Goal: Information Seeking & Learning: Learn about a topic

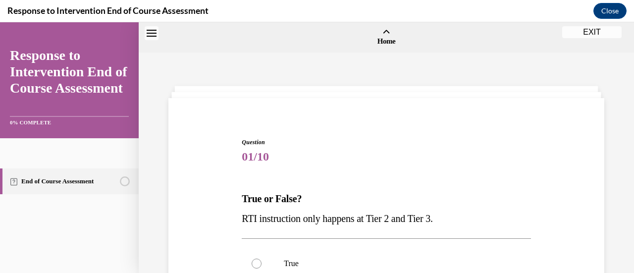
scroll to position [93, 0]
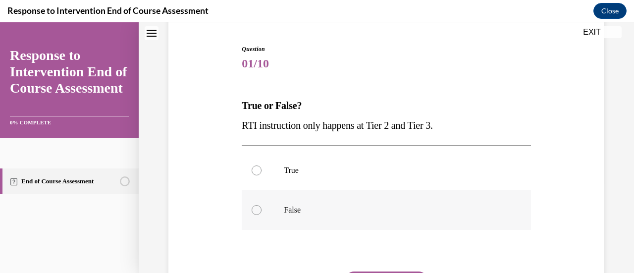
click at [284, 212] on p "False" at bounding box center [395, 210] width 222 height 10
click at [262, 212] on input "False" at bounding box center [257, 210] width 10 height 10
radio input "true"
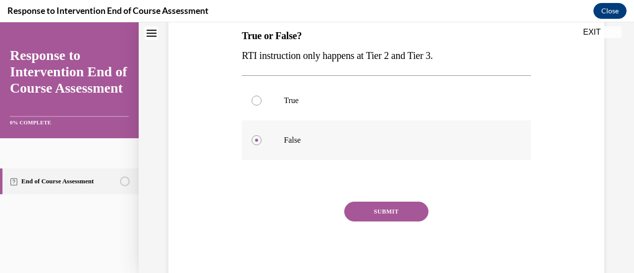
scroll to position [166, 0]
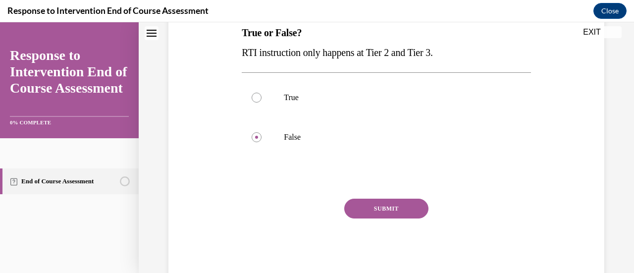
click at [348, 212] on button "SUBMIT" at bounding box center [386, 209] width 84 height 20
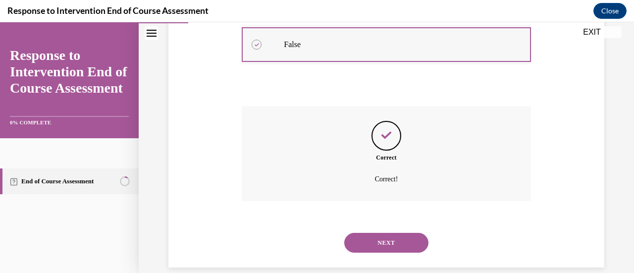
scroll to position [272, 0]
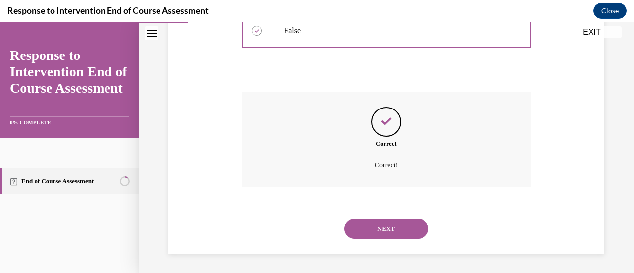
click at [392, 226] on button "NEXT" at bounding box center [386, 229] width 84 height 20
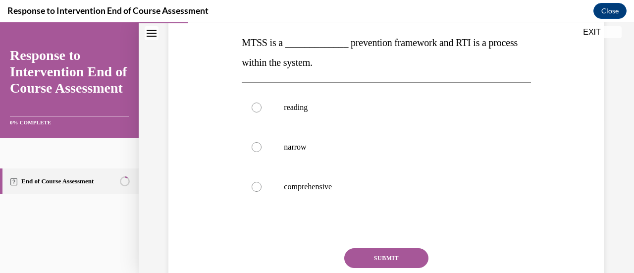
scroll to position [160, 0]
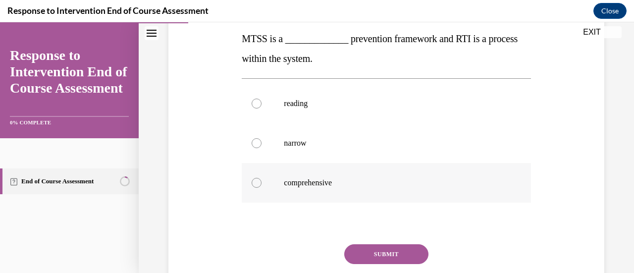
click at [346, 167] on label "comprehensive" at bounding box center [386, 183] width 289 height 40
click at [262, 178] on input "comprehensive" at bounding box center [257, 183] width 10 height 10
radio input "true"
click at [374, 248] on button "SUBMIT" at bounding box center [386, 254] width 84 height 20
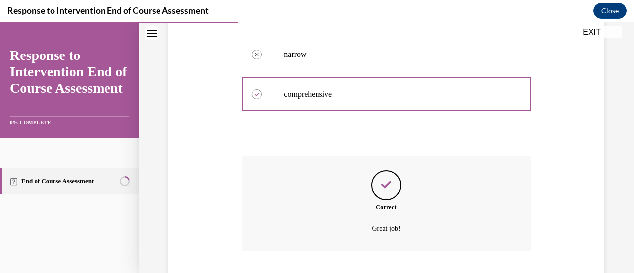
scroll to position [312, 0]
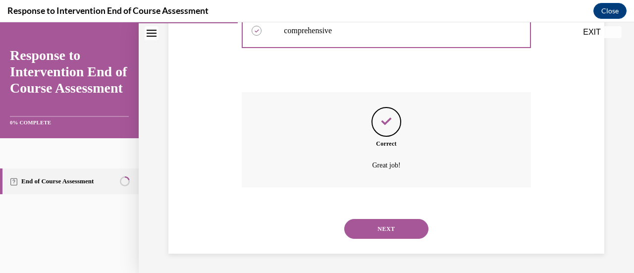
click at [399, 232] on button "NEXT" at bounding box center [386, 229] width 84 height 20
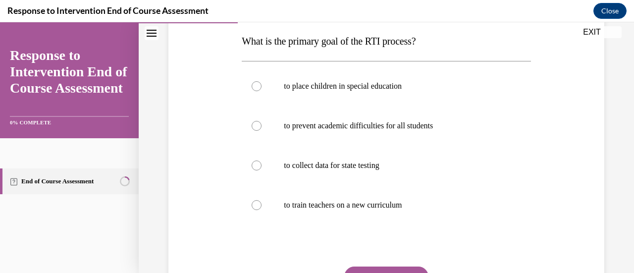
scroll to position [158, 0]
click at [416, 117] on label "to prevent academic difficulties for all students" at bounding box center [386, 126] width 289 height 40
click at [262, 120] on input "to prevent academic difficulties for all students" at bounding box center [257, 125] width 10 height 10
radio input "true"
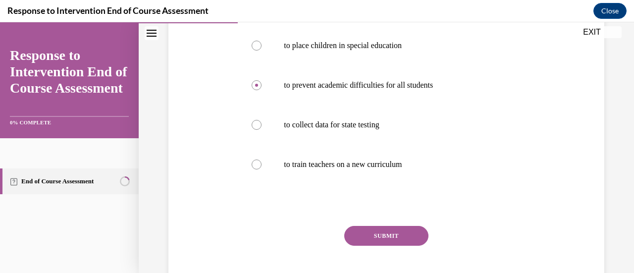
click at [418, 239] on button "SUBMIT" at bounding box center [386, 236] width 84 height 20
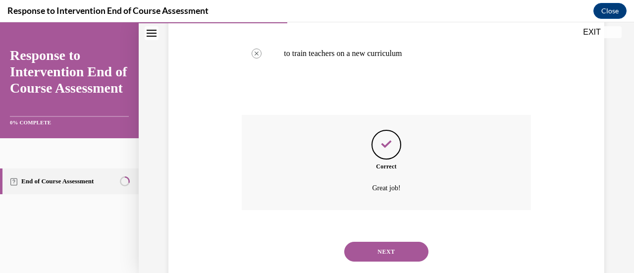
scroll to position [332, 0]
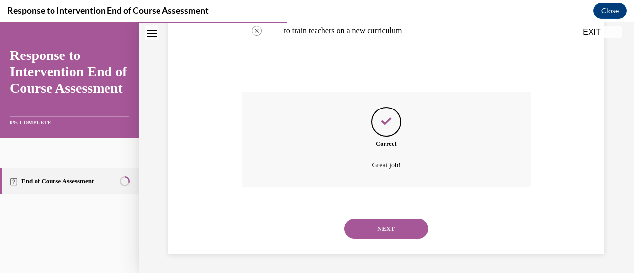
click at [405, 228] on button "NEXT" at bounding box center [386, 229] width 84 height 20
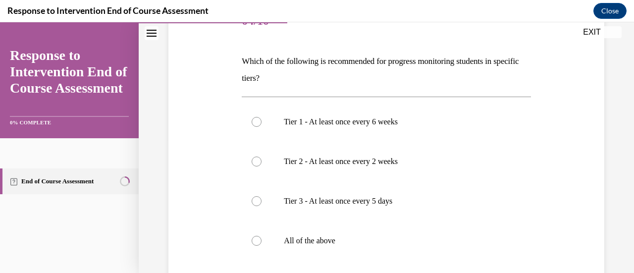
scroll to position [140, 0]
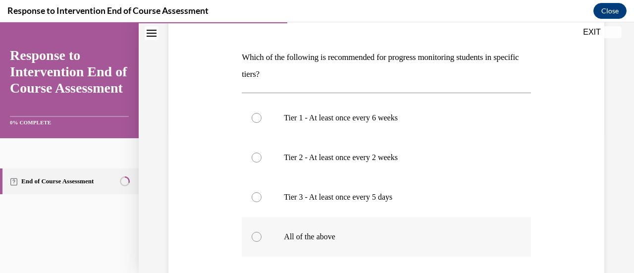
click at [371, 225] on label "All of the above" at bounding box center [386, 237] width 289 height 40
click at [262, 232] on input "All of the above" at bounding box center [257, 237] width 10 height 10
radio input "true"
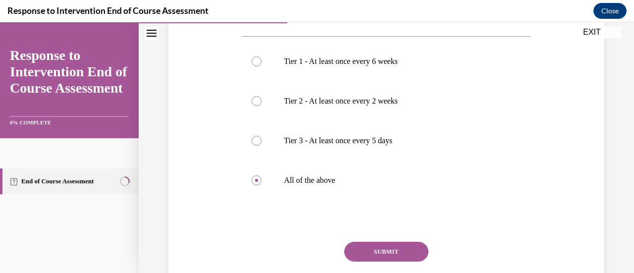
click at [363, 256] on button "SUBMIT" at bounding box center [386, 252] width 84 height 20
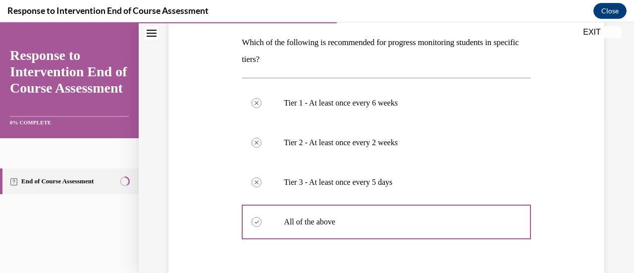
scroll to position [346, 0]
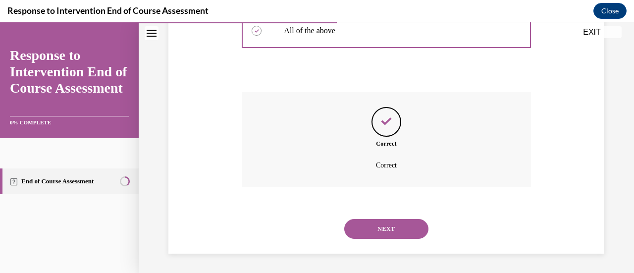
click at [394, 226] on button "NEXT" at bounding box center [386, 229] width 84 height 20
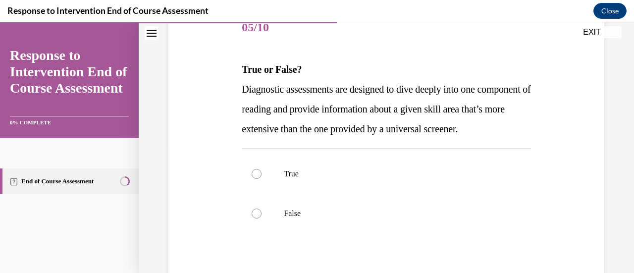
scroll to position [132, 0]
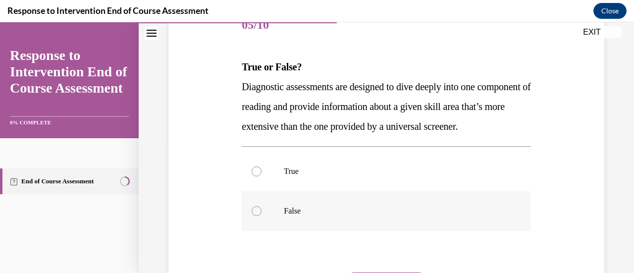
click at [355, 222] on label "False" at bounding box center [386, 211] width 289 height 40
click at [262, 216] on input "False" at bounding box center [257, 211] width 10 height 10
radio input "true"
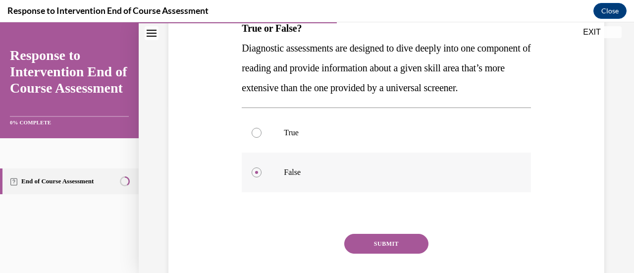
scroll to position [172, 0]
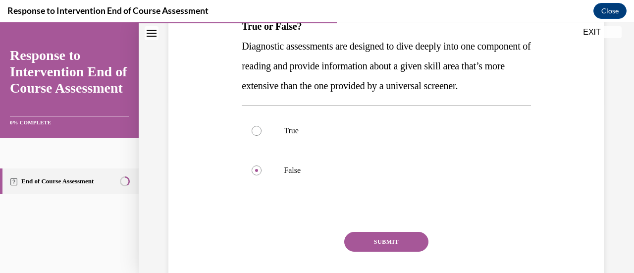
click at [363, 252] on button "SUBMIT" at bounding box center [386, 242] width 84 height 20
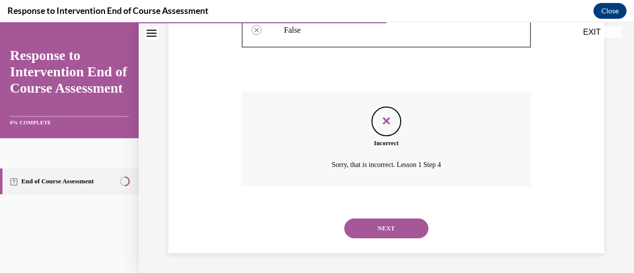
scroll to position [332, 0]
click at [382, 228] on button "NEXT" at bounding box center [386, 228] width 84 height 20
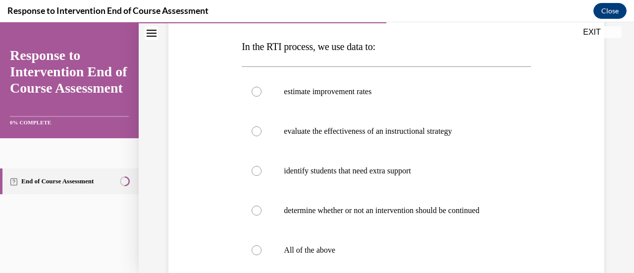
scroll to position [153, 0]
click at [374, 242] on label "All of the above" at bounding box center [386, 250] width 289 height 40
click at [262, 245] on input "All of the above" at bounding box center [257, 250] width 10 height 10
radio input "true"
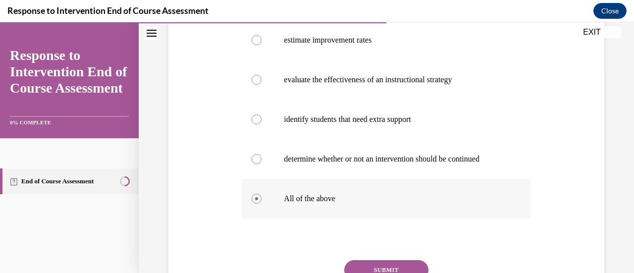
scroll to position [205, 0]
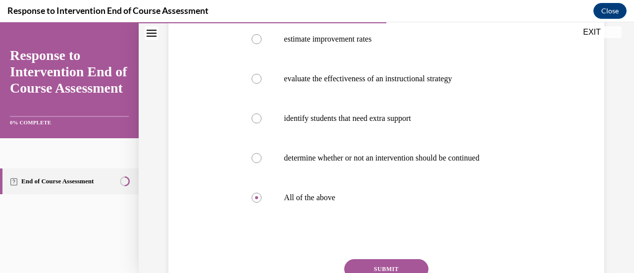
click at [378, 267] on button "SUBMIT" at bounding box center [386, 269] width 84 height 20
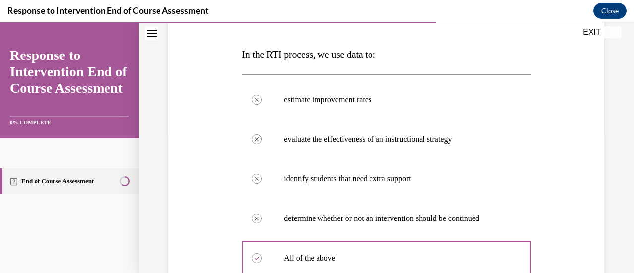
scroll to position [372, 0]
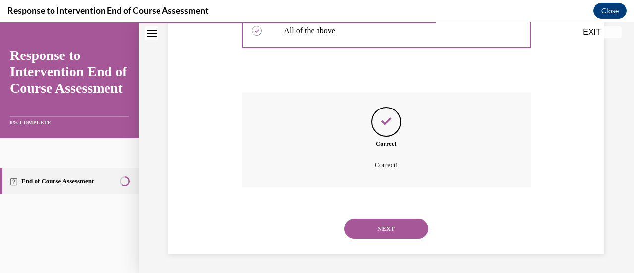
click at [404, 231] on button "NEXT" at bounding box center [386, 229] width 84 height 20
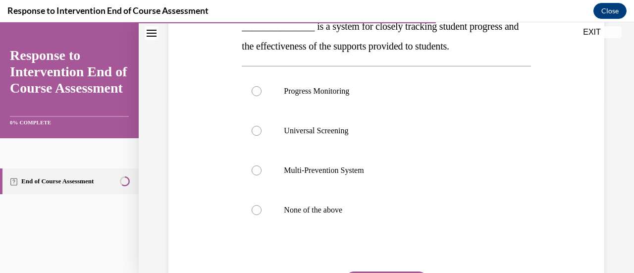
scroll to position [173, 0]
click at [379, 104] on label "Progress Monitoring" at bounding box center [386, 91] width 289 height 40
click at [262, 96] on input "Progress Monitoring" at bounding box center [257, 91] width 10 height 10
radio input "true"
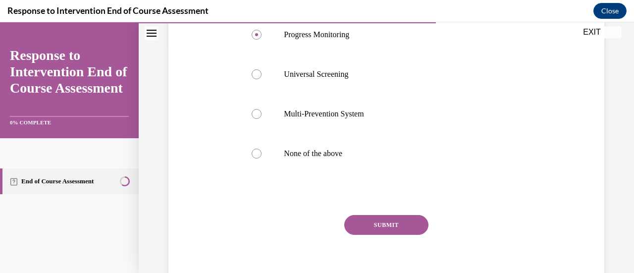
click at [367, 226] on button "SUBMIT" at bounding box center [386, 225] width 84 height 20
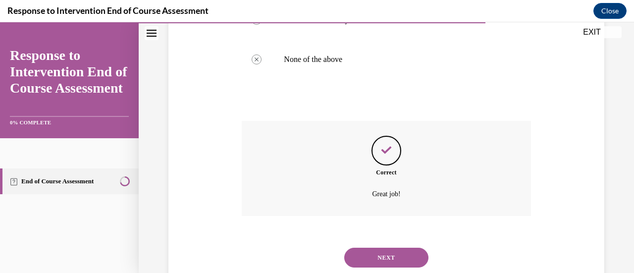
scroll to position [323, 0]
click at [377, 255] on button "NEXT" at bounding box center [386, 257] width 84 height 20
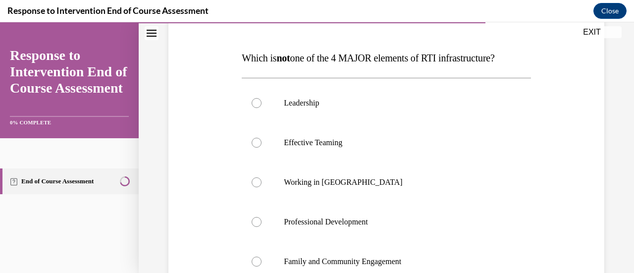
scroll to position [168, 0]
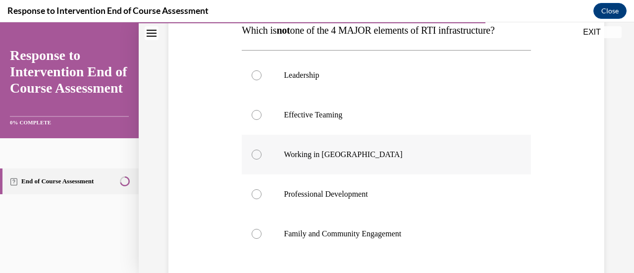
click at [351, 157] on p "Working in Silos" at bounding box center [395, 155] width 222 height 10
click at [262, 157] on input "Working in Silos" at bounding box center [257, 155] width 10 height 10
radio input "true"
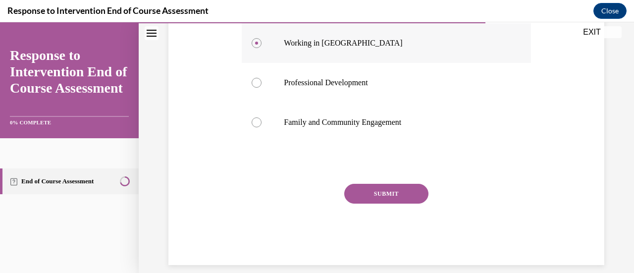
scroll to position [291, 0]
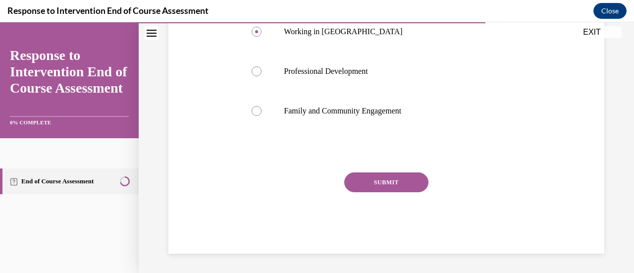
click at [381, 177] on button "SUBMIT" at bounding box center [386, 182] width 84 height 20
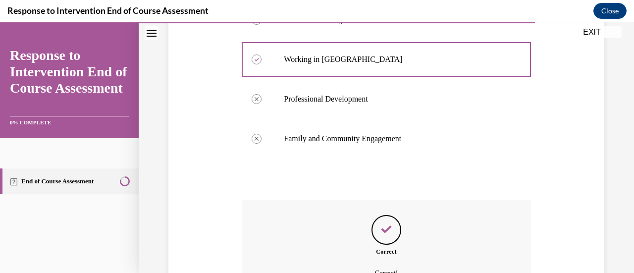
scroll to position [372, 0]
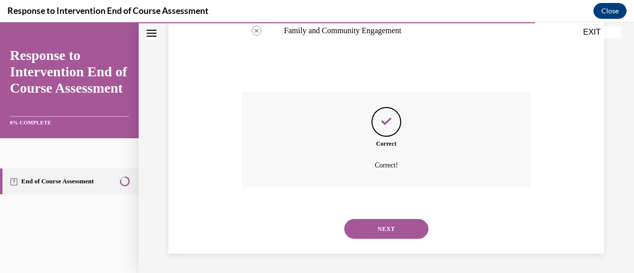
click at [397, 220] on button "NEXT" at bounding box center [386, 229] width 84 height 20
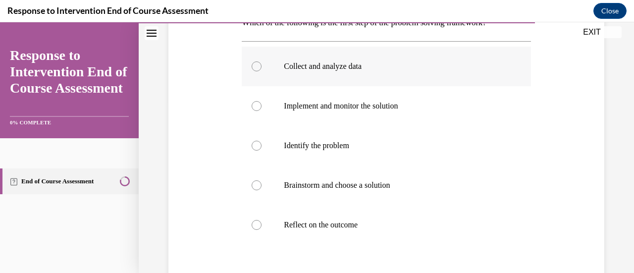
scroll to position [176, 0]
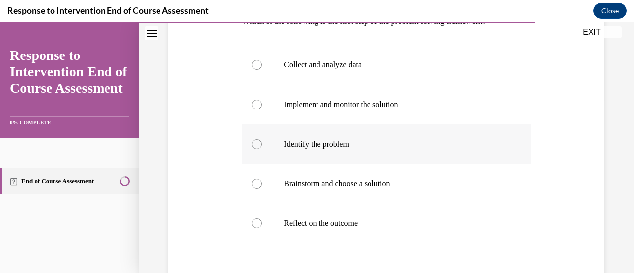
click at [365, 124] on label "Identify the problem" at bounding box center [386, 144] width 289 height 40
click at [262, 139] on input "Identify the problem" at bounding box center [257, 144] width 10 height 10
radio input "true"
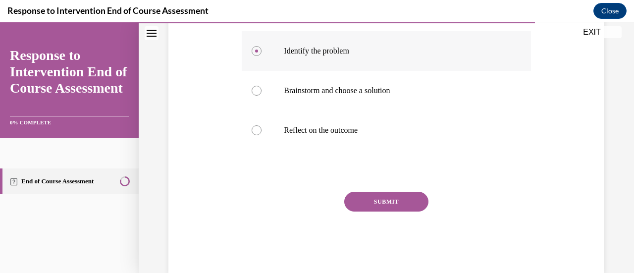
scroll to position [281, 0]
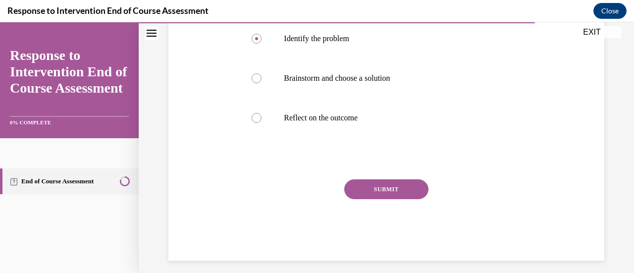
click at [403, 186] on button "SUBMIT" at bounding box center [386, 189] width 84 height 20
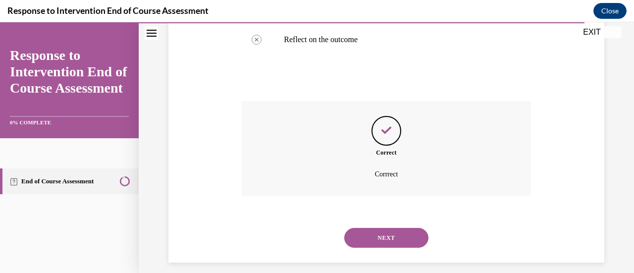
scroll to position [369, 0]
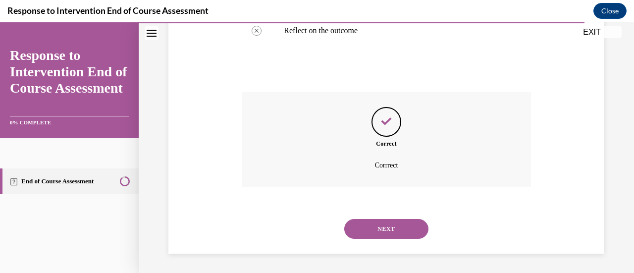
click at [384, 225] on button "NEXT" at bounding box center [386, 229] width 84 height 20
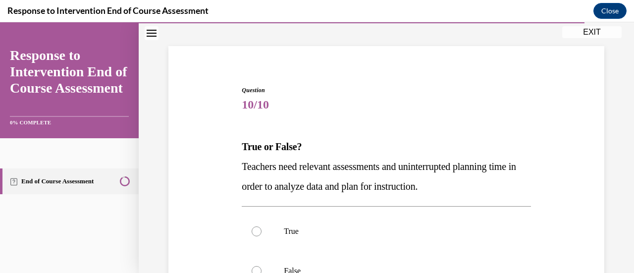
scroll to position [105, 0]
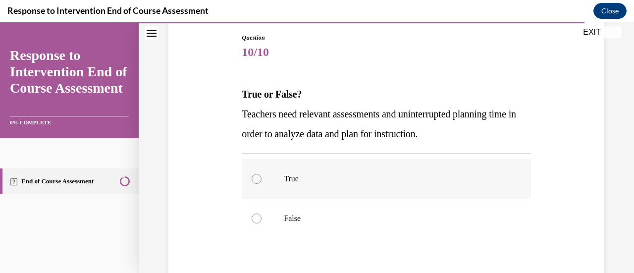
click at [367, 186] on label "True" at bounding box center [386, 179] width 289 height 40
click at [262, 184] on input "True" at bounding box center [257, 179] width 10 height 10
radio input "true"
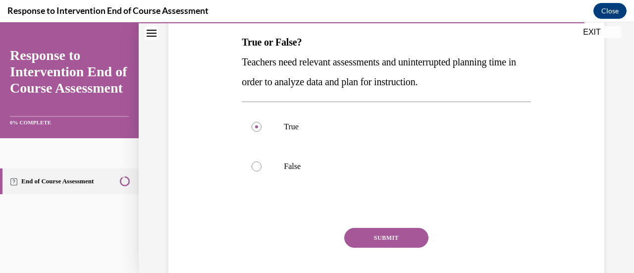
scroll to position [157, 0]
click at [366, 241] on button "SUBMIT" at bounding box center [386, 237] width 84 height 20
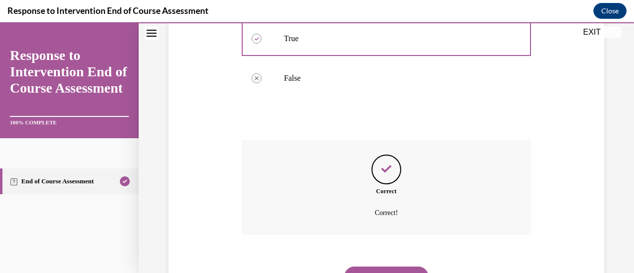
scroll to position [292, 0]
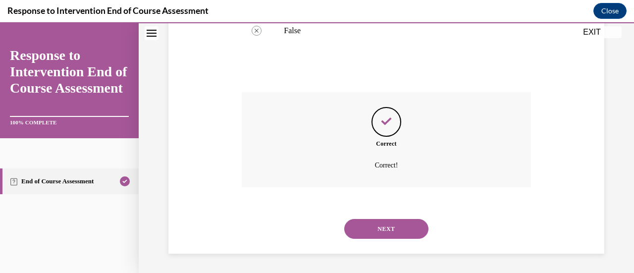
click at [379, 224] on button "NEXT" at bounding box center [386, 229] width 84 height 20
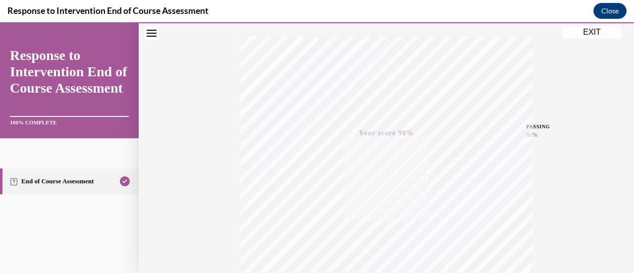
scroll to position [257, 0]
click at [578, 35] on button "EXIT" at bounding box center [591, 32] width 59 height 12
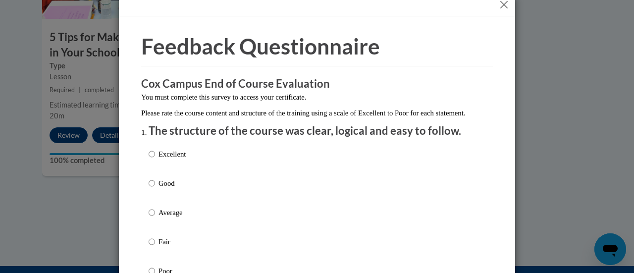
scroll to position [15, 0]
click at [161, 215] on div "Excellent Good Average Fair Poor" at bounding box center [167, 220] width 37 height 154
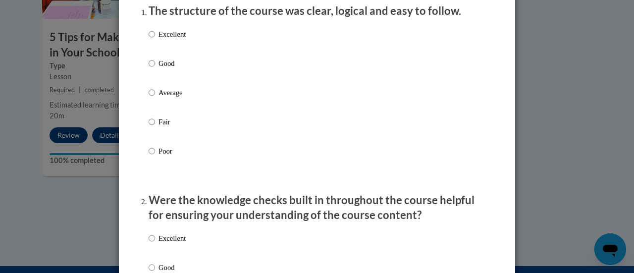
scroll to position [138, 0]
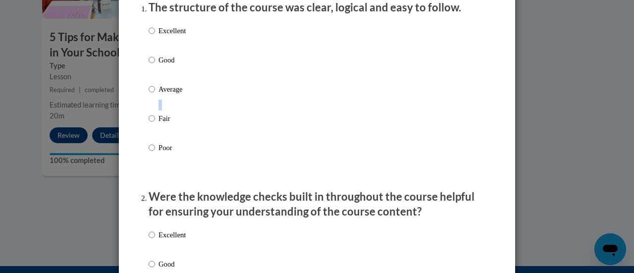
drag, startPoint x: 154, startPoint y: 117, endPoint x: 151, endPoint y: 126, distance: 9.3
click at [151, 126] on div "Excellent Good Average Fair Poor" at bounding box center [167, 97] width 37 height 154
click at [151, 126] on label "Fair" at bounding box center [167, 126] width 37 height 27
click at [151, 124] on input "Fair" at bounding box center [152, 118] width 6 height 11
radio input "true"
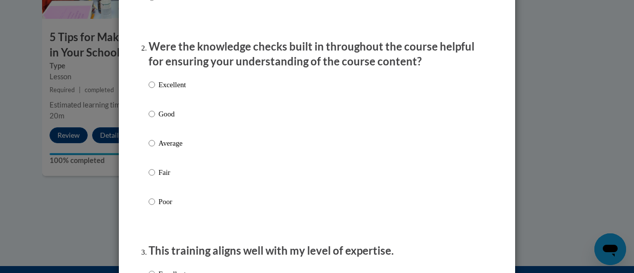
scroll to position [289, 0]
click at [149, 177] on input "Fair" at bounding box center [152, 171] width 6 height 11
radio input "true"
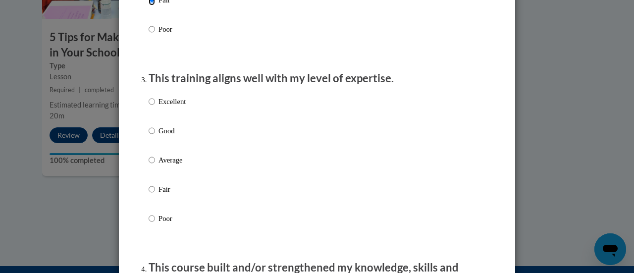
scroll to position [461, 0]
click at [150, 194] on input "Fair" at bounding box center [152, 188] width 6 height 11
radio input "true"
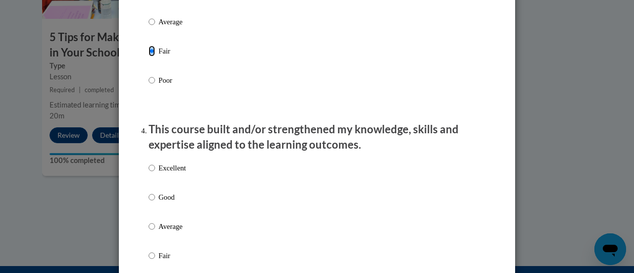
scroll to position [606, 0]
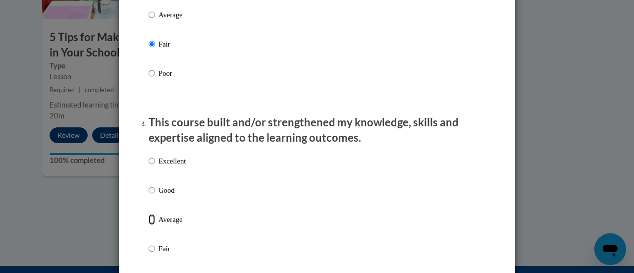
click at [149, 225] on input "Average" at bounding box center [152, 219] width 6 height 11
radio input "true"
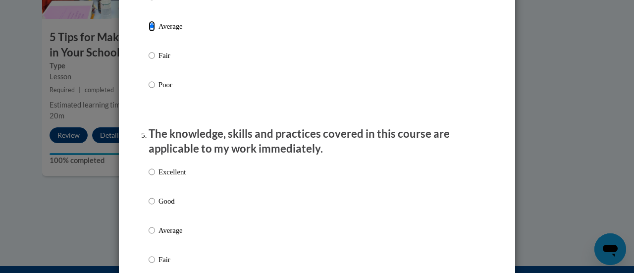
scroll to position [803, 0]
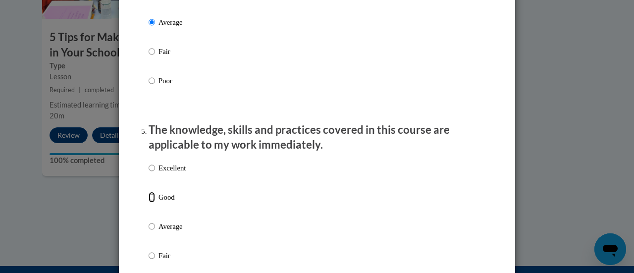
click at [151, 203] on input "Good" at bounding box center [152, 197] width 6 height 11
radio input "true"
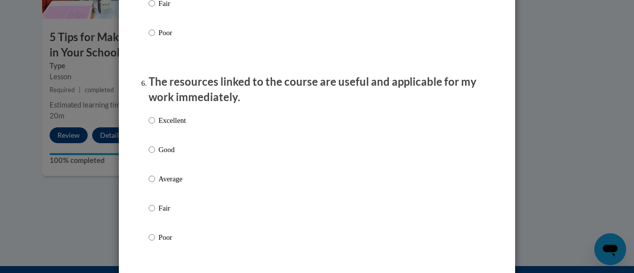
scroll to position [1056, 0]
click at [149, 211] on input "Fair" at bounding box center [152, 207] width 6 height 11
radio input "true"
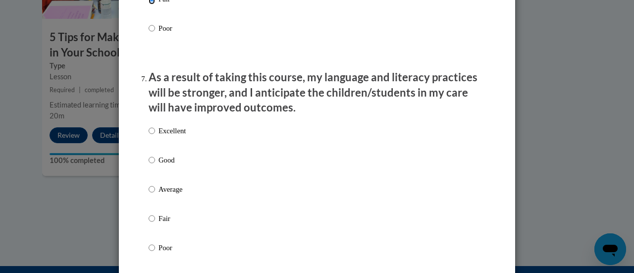
scroll to position [1268, 0]
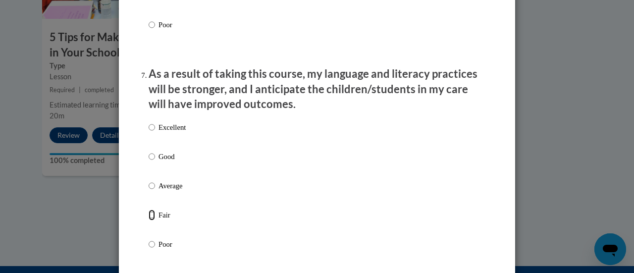
click at [151, 220] on input "Fair" at bounding box center [152, 215] width 6 height 11
radio input "true"
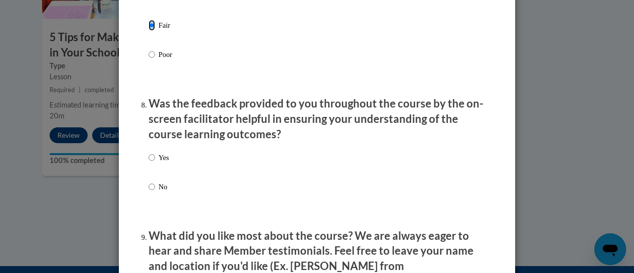
scroll to position [1461, 0]
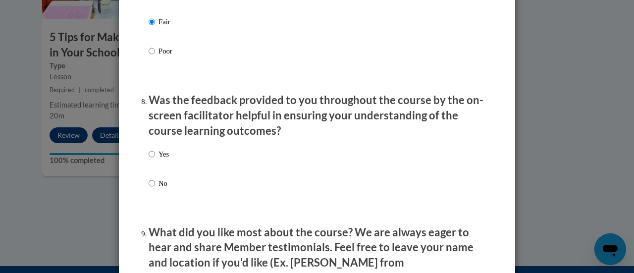
click at [152, 193] on label "No" at bounding box center [159, 191] width 20 height 27
click at [152, 189] on input "No" at bounding box center [152, 183] width 6 height 11
radio input "true"
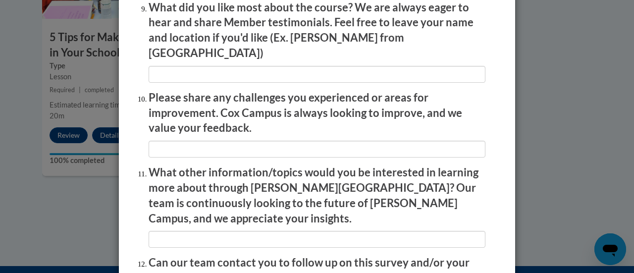
scroll to position [1787, 0]
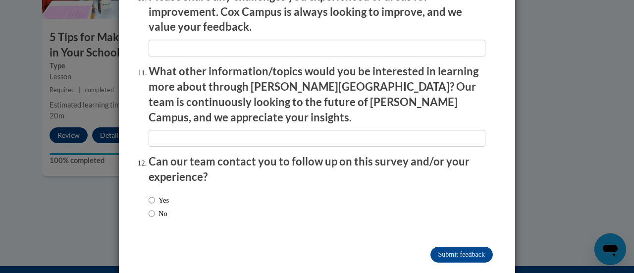
click at [149, 190] on div "Yes No" at bounding box center [159, 207] width 20 height 34
click at [149, 208] on input "No" at bounding box center [152, 213] width 6 height 11
radio input "true"
click at [460, 247] on input "Submit feedback" at bounding box center [461, 255] width 62 height 16
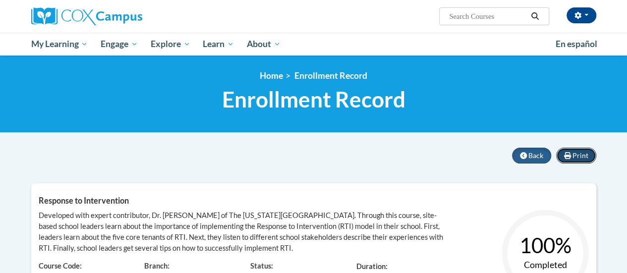
click at [587, 153] on button "Print" at bounding box center [576, 156] width 40 height 16
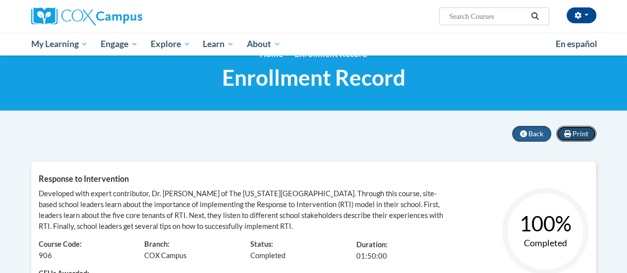
scroll to position [17, 0]
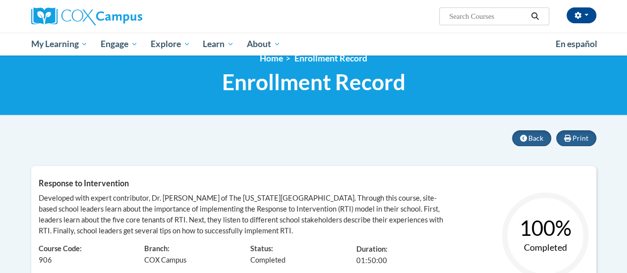
click at [456, 22] on input "Search..." at bounding box center [487, 16] width 79 height 12
type input "Teaching writing to k3"
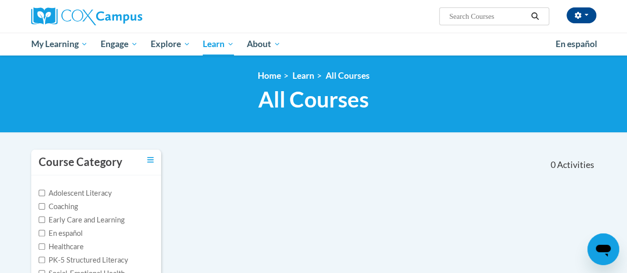
type input "Teaching writing to k3"
click at [535, 16] on icon "Search" at bounding box center [534, 15] width 9 height 7
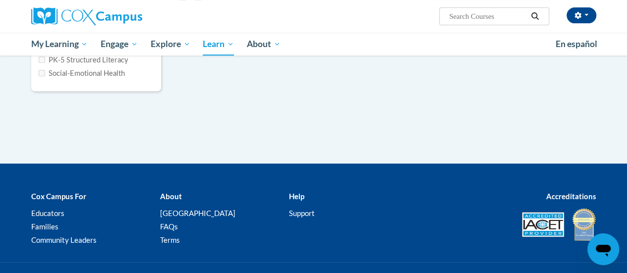
type input "Teaching writing to k3"
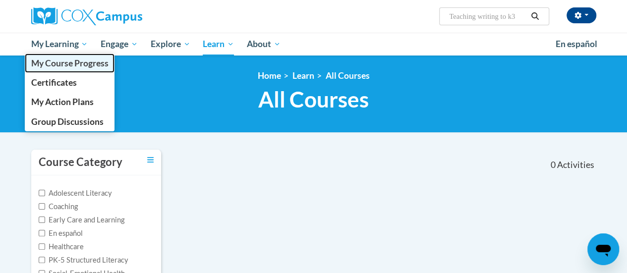
click at [58, 60] on span "My Course Progress" at bounding box center [69, 63] width 77 height 10
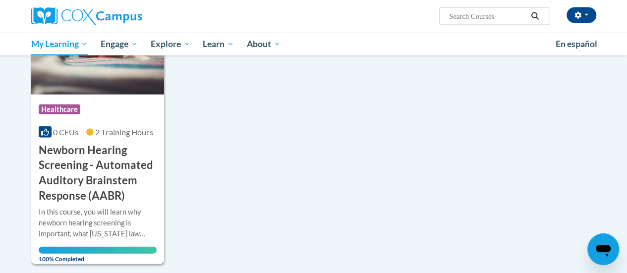
scroll to position [1017, 0]
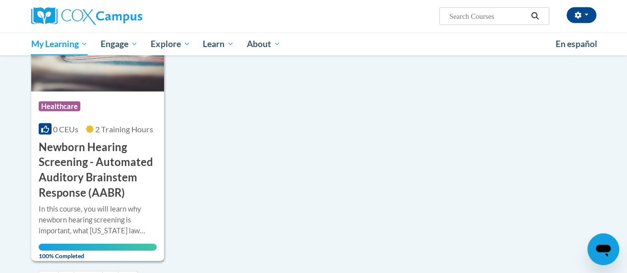
click at [471, 18] on input "Search..." at bounding box center [487, 16] width 79 height 12
type input "Teaching writing to k3"
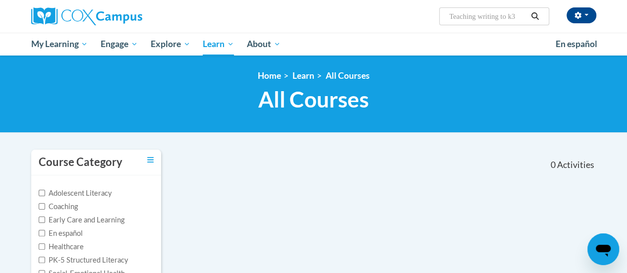
click at [494, 8] on span "Search Search... Teaching writing to k3" at bounding box center [493, 16] width 109 height 18
click at [482, 16] on input "Teaching writing to k3" at bounding box center [487, 16] width 79 height 12
type input "teaching writing to k3"
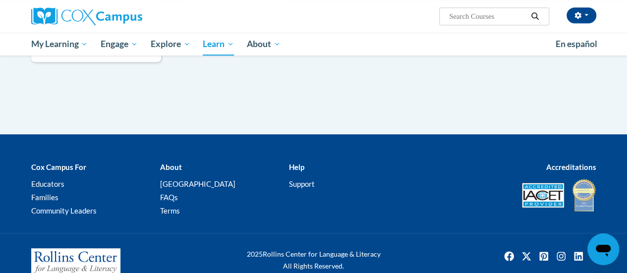
type input "teaching writing to k3"
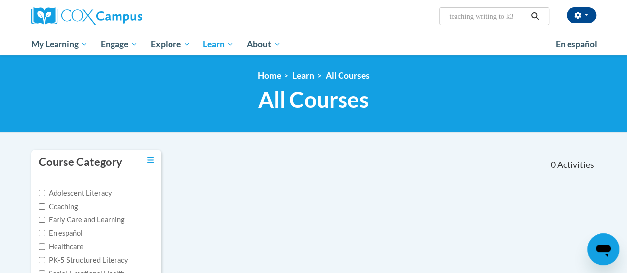
click at [522, 14] on input "teaching writing to k3" at bounding box center [487, 16] width 79 height 12
type input "reading fluency"
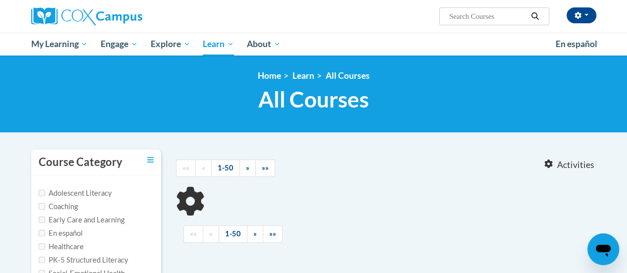
type input "reading fluency"
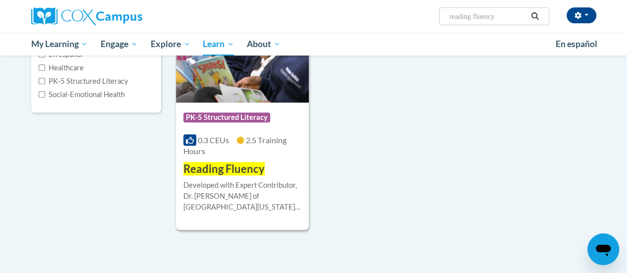
scroll to position [179, 0]
click at [267, 85] on img at bounding box center [242, 51] width 133 height 101
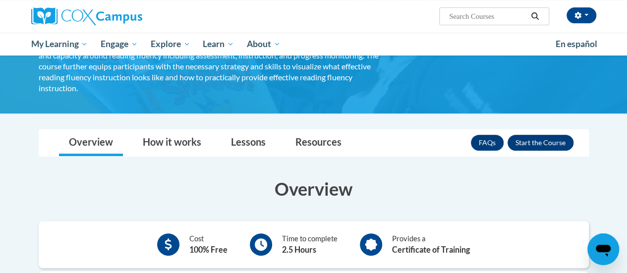
scroll to position [106, 0]
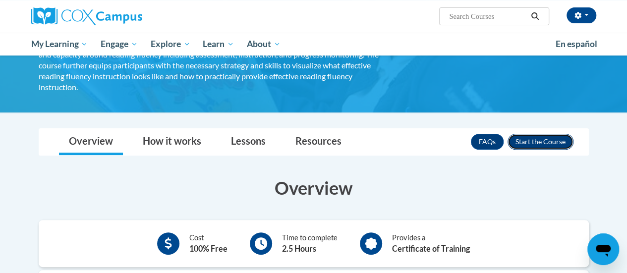
click at [533, 134] on button "Enroll" at bounding box center [540, 142] width 66 height 16
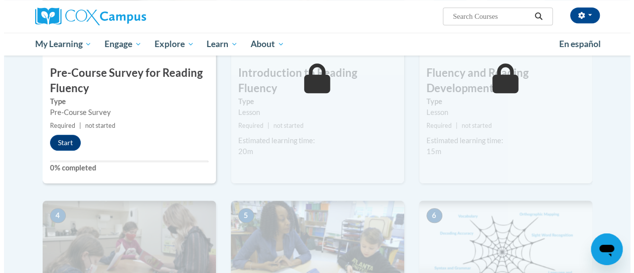
scroll to position [305, 0]
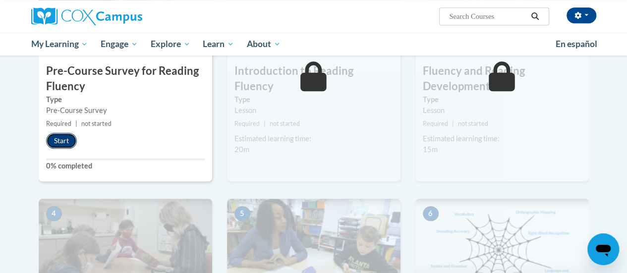
click at [64, 136] on button "Start" at bounding box center [61, 141] width 31 height 16
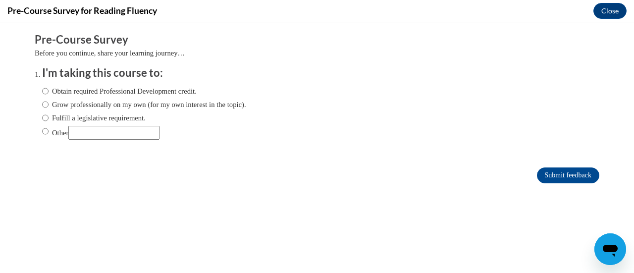
scroll to position [0, 0]
click at [48, 89] on label "Obtain required Professional Development credit." at bounding box center [119, 91] width 155 height 11
click at [48, 89] on input "Obtain required Professional Development credit." at bounding box center [45, 91] width 6 height 11
radio input "true"
click at [543, 179] on input "Submit feedback" at bounding box center [568, 175] width 62 height 16
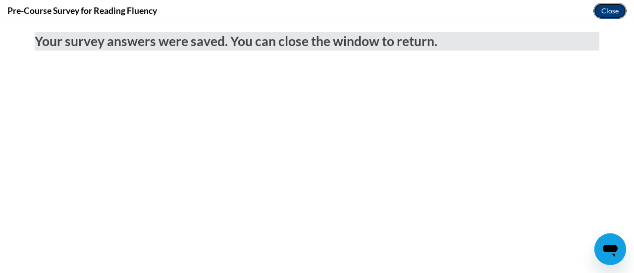
click at [604, 8] on button "Close" at bounding box center [609, 11] width 33 height 16
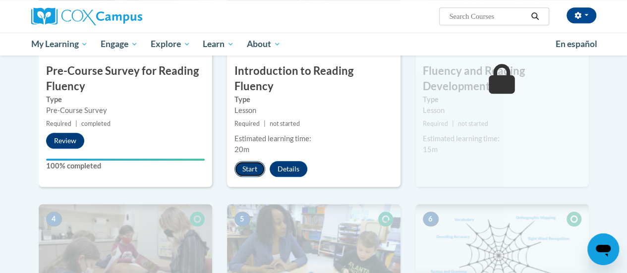
click at [250, 161] on button "Start" at bounding box center [249, 169] width 31 height 16
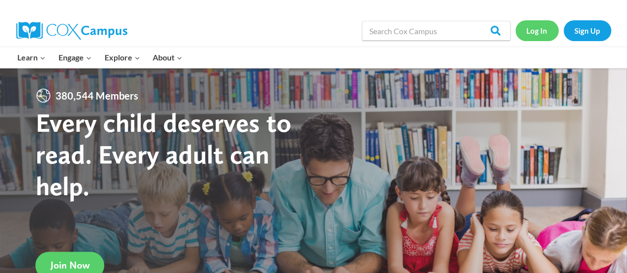
click at [533, 31] on link "Log In" at bounding box center [536, 30] width 43 height 20
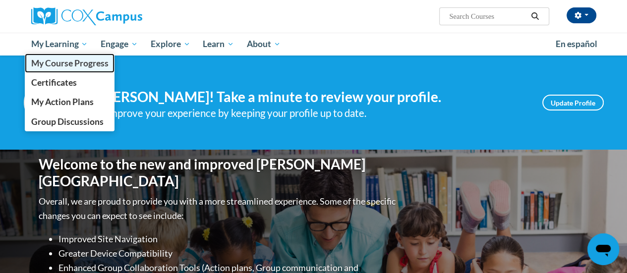
click at [69, 62] on span "My Course Progress" at bounding box center [69, 63] width 77 height 10
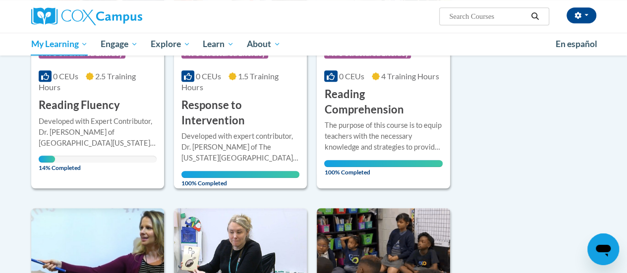
scroll to position [250, 0]
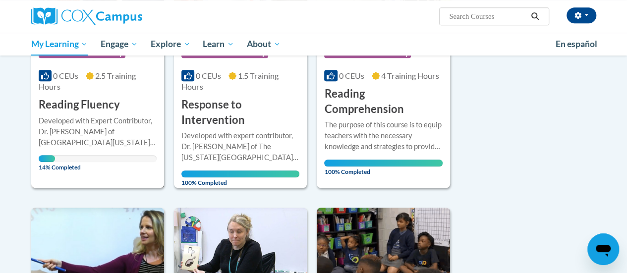
click at [70, 121] on div "Developed with Expert Contributor, Dr. [PERSON_NAME] of [GEOGRAPHIC_DATA][US_ST…" at bounding box center [98, 131] width 118 height 33
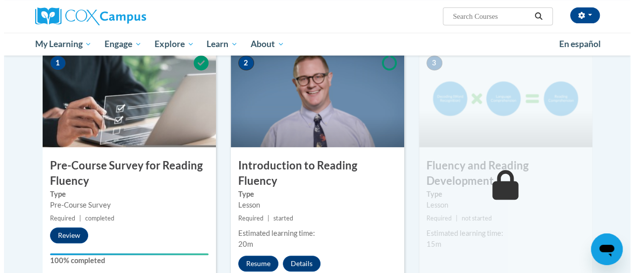
scroll to position [248, 0]
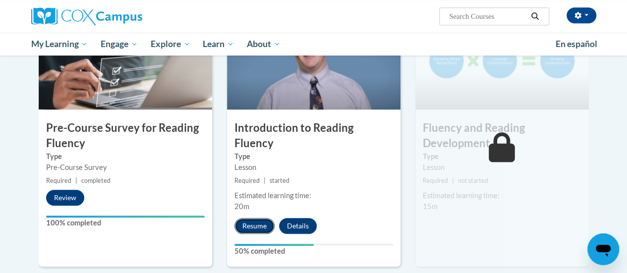
click at [251, 218] on button "Resume" at bounding box center [254, 226] width 40 height 16
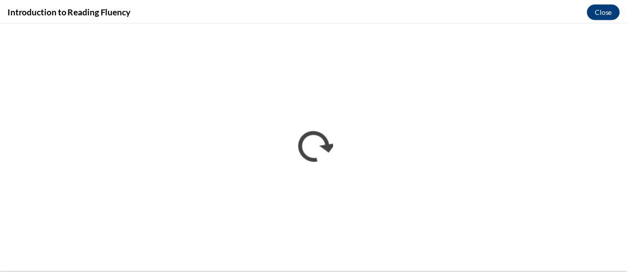
scroll to position [0, 0]
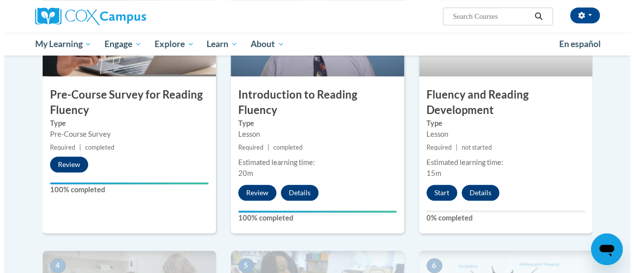
scroll to position [281, 0]
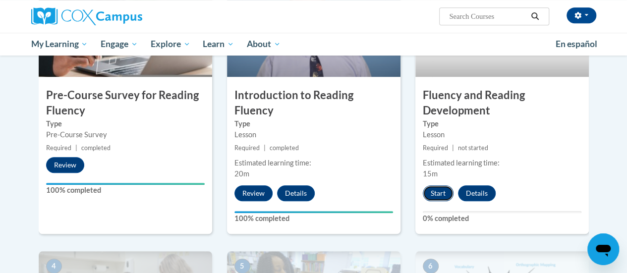
click at [437, 197] on button "Start" at bounding box center [438, 193] width 31 height 16
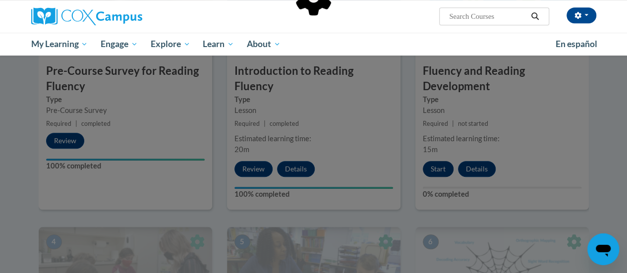
scroll to position [308, 0]
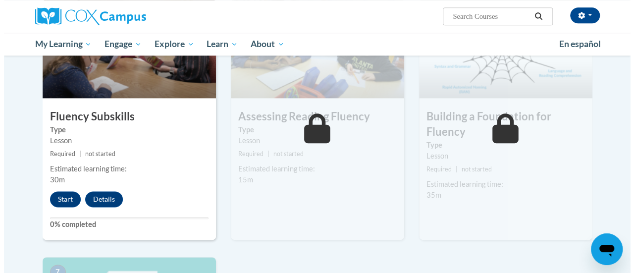
scroll to position [535, 0]
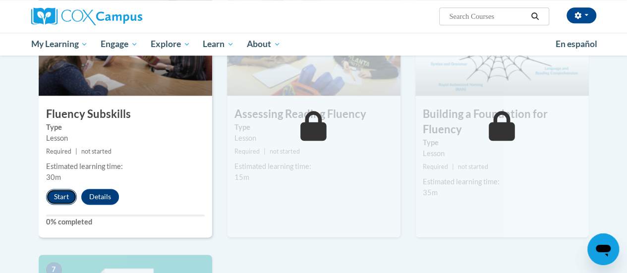
click at [60, 194] on button "Start" at bounding box center [61, 197] width 31 height 16
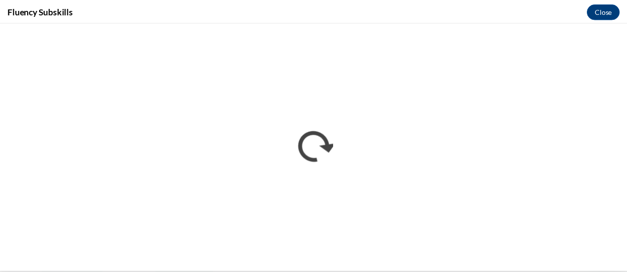
scroll to position [0, 0]
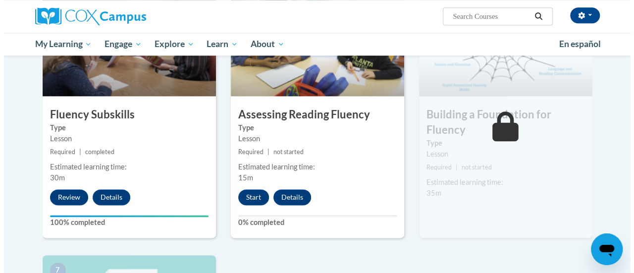
scroll to position [535, 0]
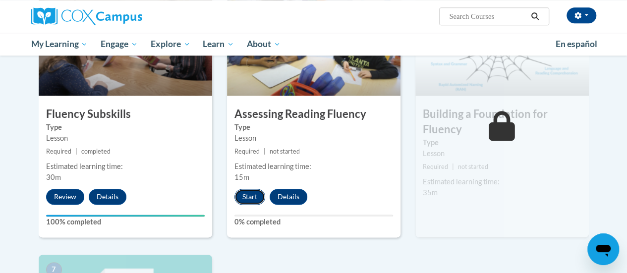
click at [249, 198] on button "Start" at bounding box center [249, 197] width 31 height 16
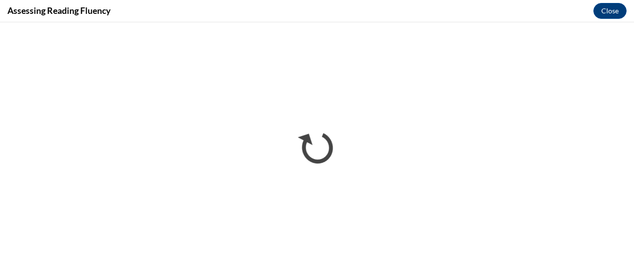
scroll to position [0, 0]
